Goal: Transaction & Acquisition: Purchase product/service

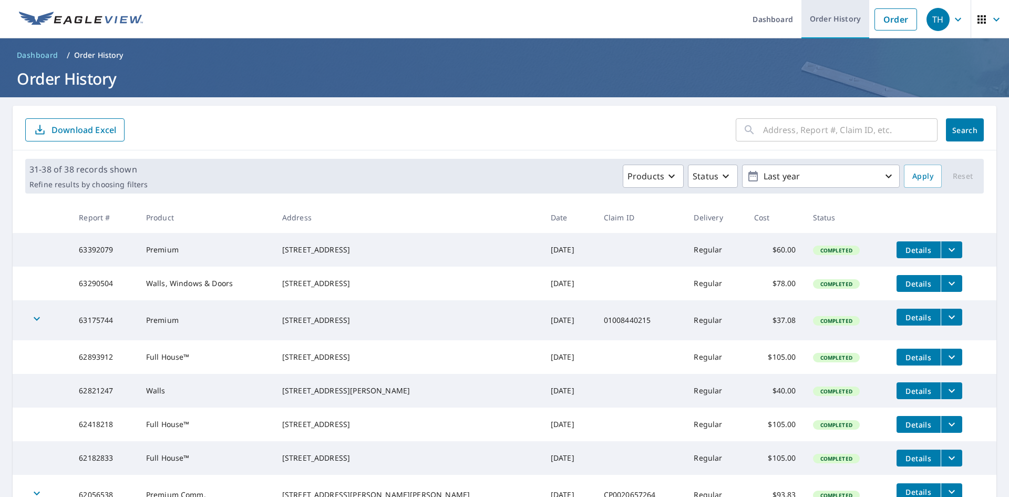
click at [830, 23] on link "Order History" at bounding box center [836, 19] width 68 height 38
click at [841, 20] on link "Order History" at bounding box center [836, 19] width 68 height 38
click at [829, 132] on input "text" at bounding box center [850, 129] width 175 height 29
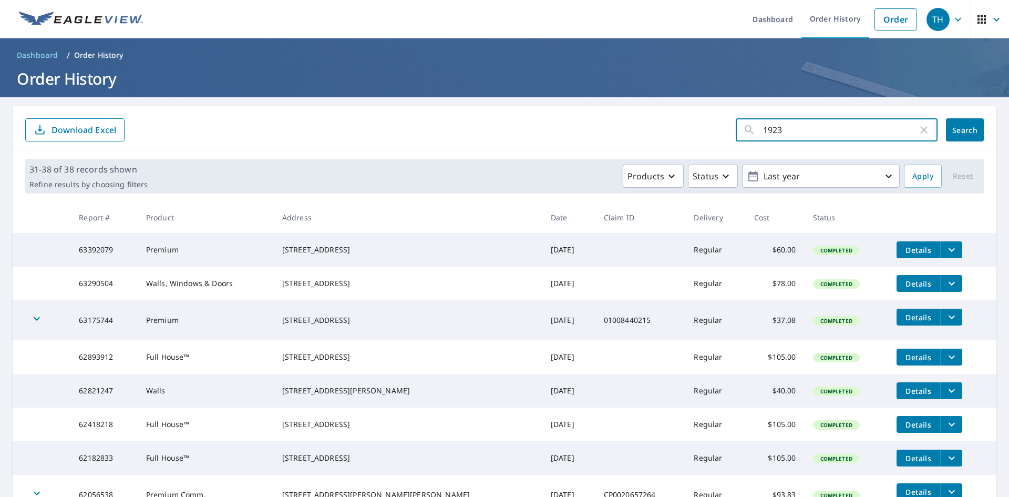
type input "1923"
click at [880, 24] on link "Order" at bounding box center [896, 19] width 43 height 22
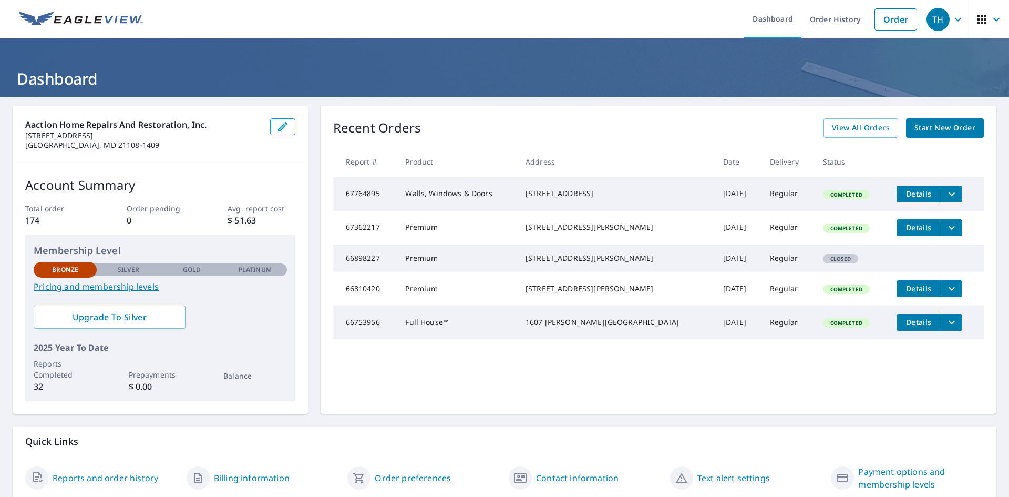
click at [909, 197] on span "Details" at bounding box center [919, 194] width 32 height 10
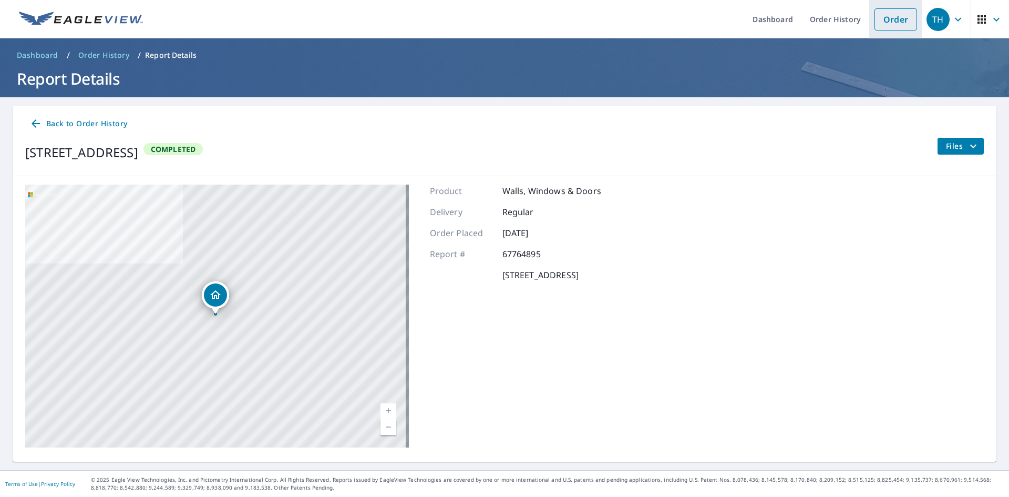
click at [896, 26] on link "Order" at bounding box center [896, 19] width 43 height 22
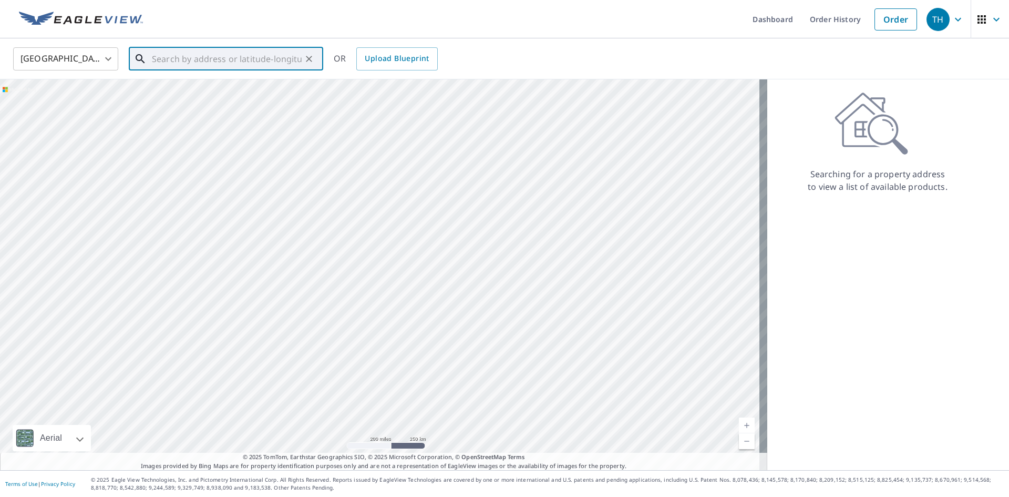
click at [235, 63] on input "text" at bounding box center [227, 58] width 150 height 29
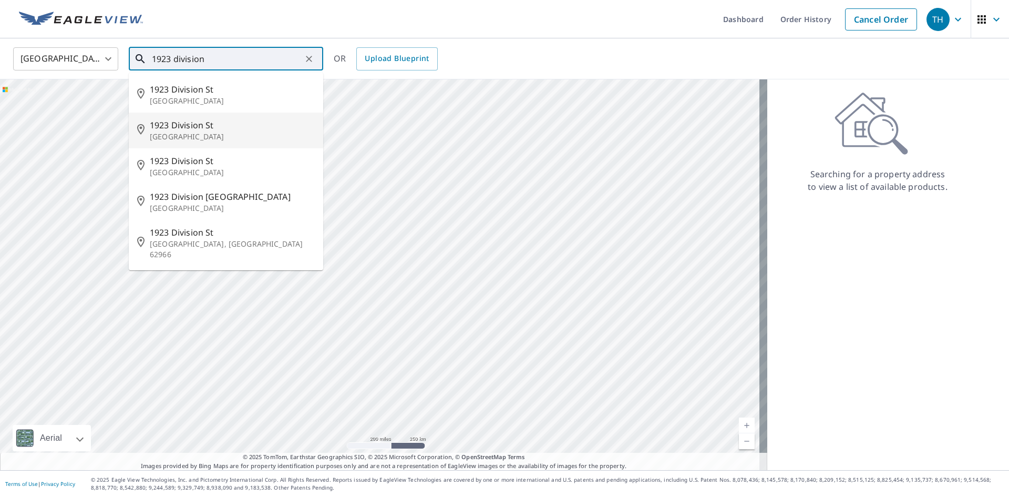
click at [231, 130] on span "1923 Division St" at bounding box center [232, 125] width 165 height 13
type input "1923 Division St Baltimore, MD 21217"
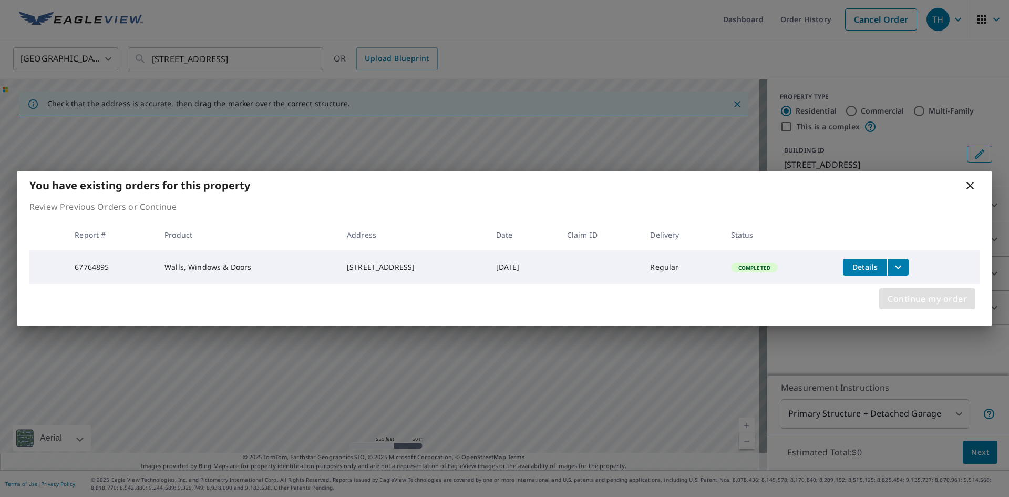
click at [952, 303] on span "Continue my order" at bounding box center [927, 298] width 79 height 15
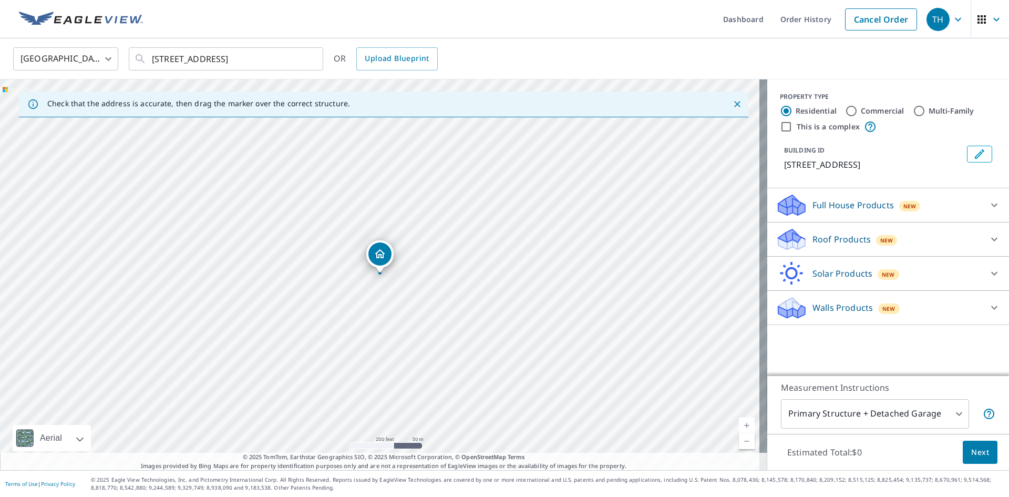
click at [988, 235] on icon at bounding box center [994, 239] width 13 height 13
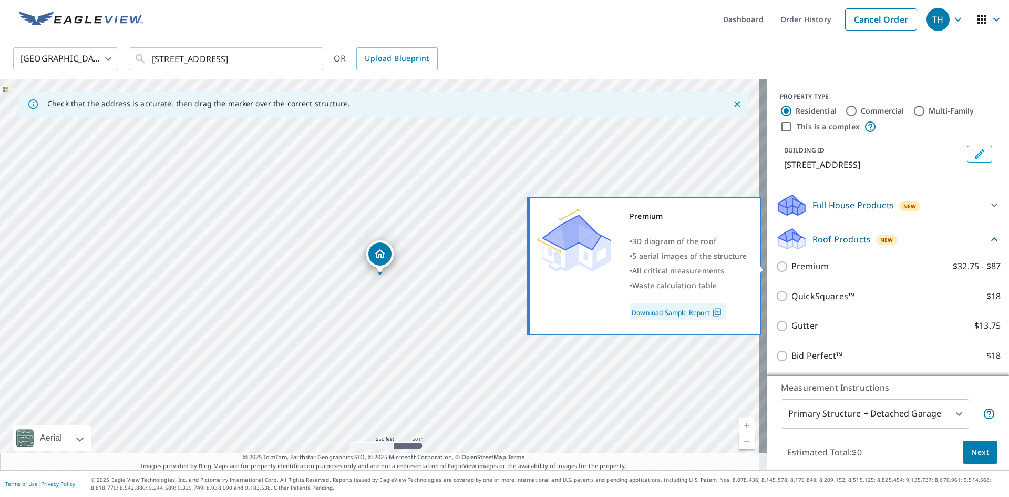
click at [778, 269] on input "Premium $32.75 - $87" at bounding box center [784, 266] width 16 height 13
checkbox input "true"
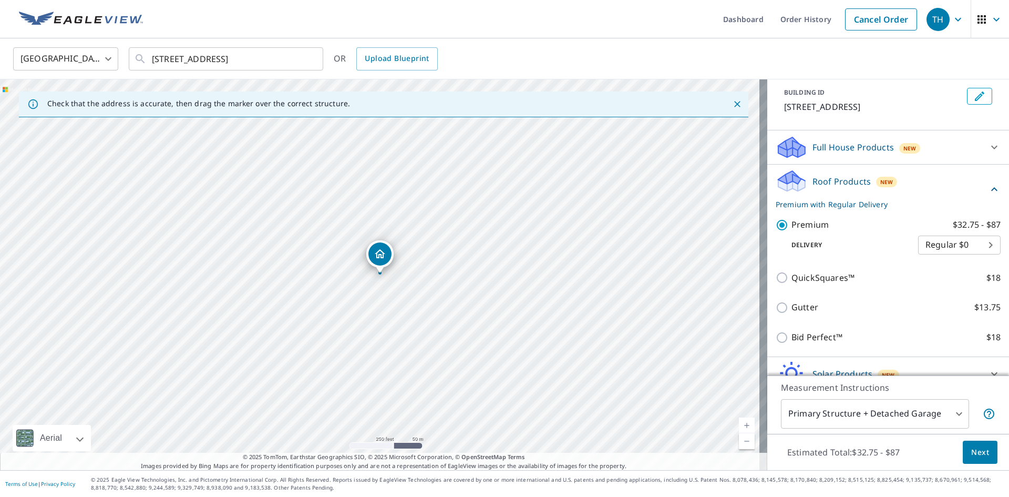
scroll to position [105, 0]
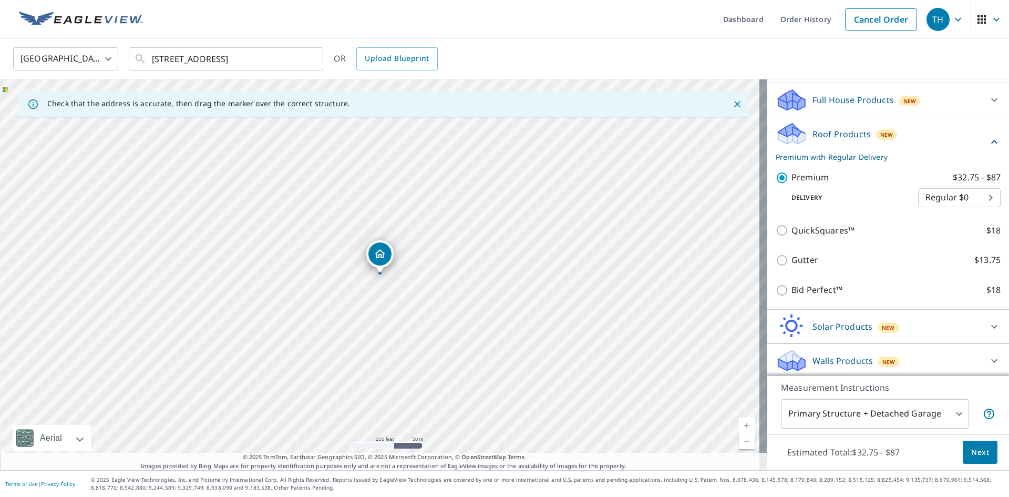
click at [976, 456] on span "Next" at bounding box center [980, 452] width 18 height 13
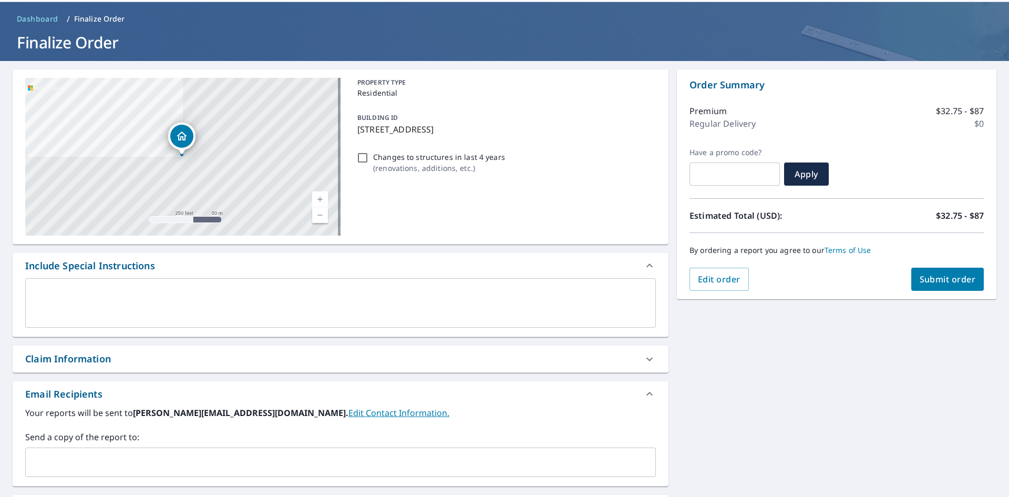
scroll to position [158, 0]
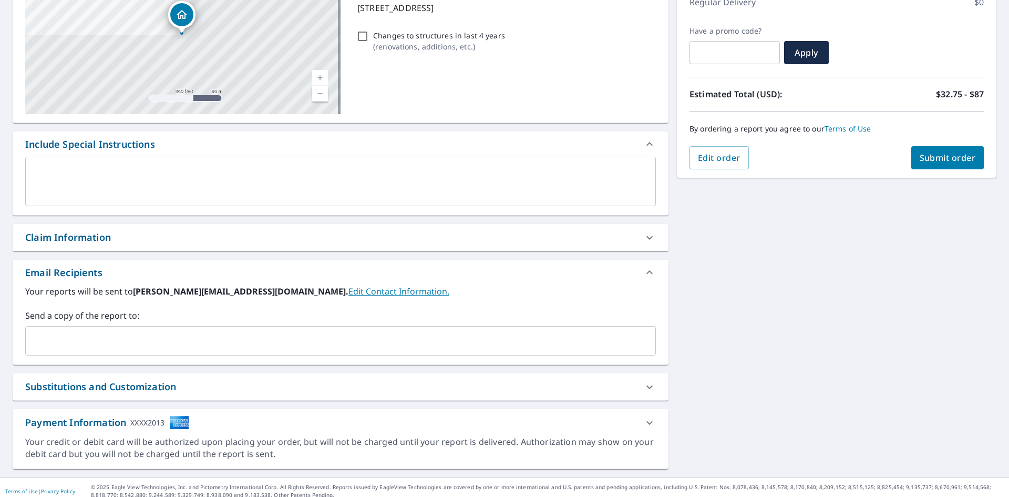
click at [190, 340] on input "text" at bounding box center [333, 341] width 606 height 20
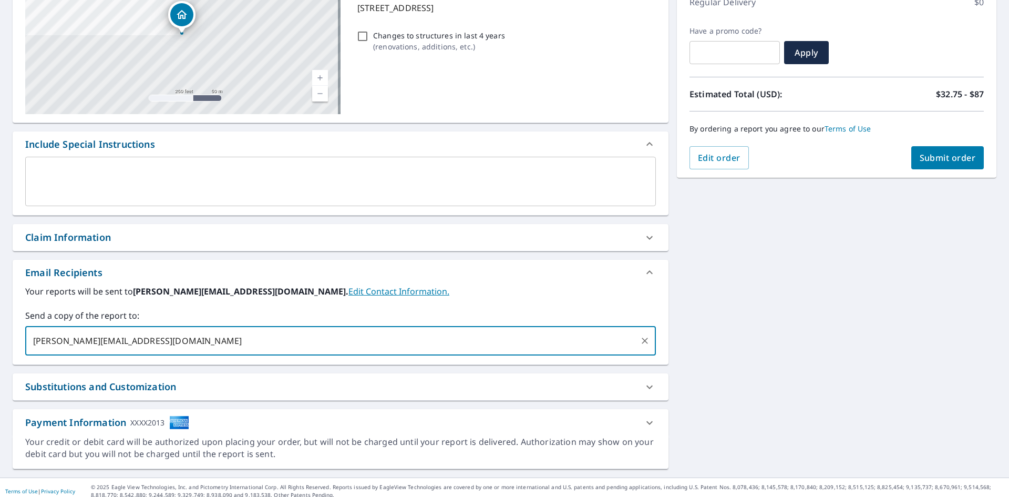
type input "allen@aactionhomerepairs.com"
click at [483, 307] on div "Your reports will be sent to travis@aactionhomerepairs.com. Edit Contact Inform…" at bounding box center [340, 320] width 631 height 70
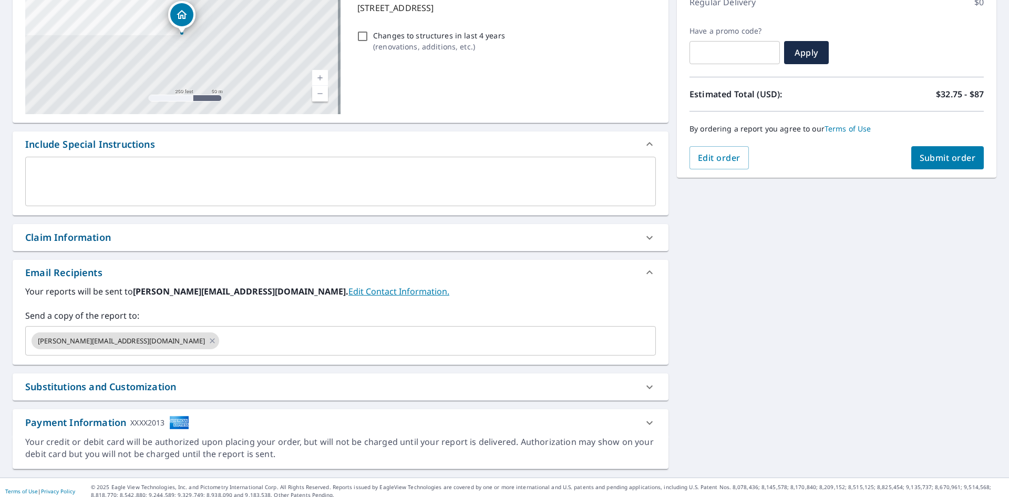
click at [935, 162] on span "Submit order" at bounding box center [948, 158] width 56 height 12
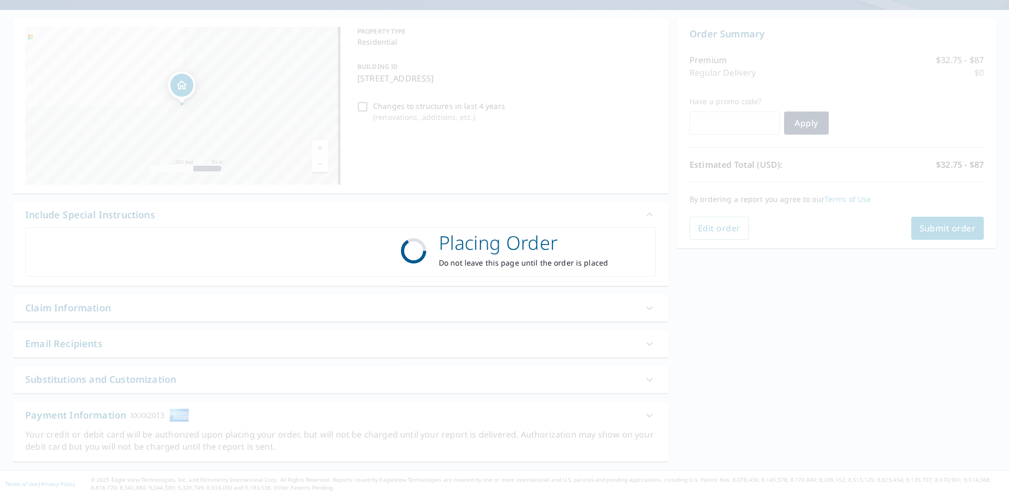
scroll to position [87, 0]
